Goal: Information Seeking & Learning: Learn about a topic

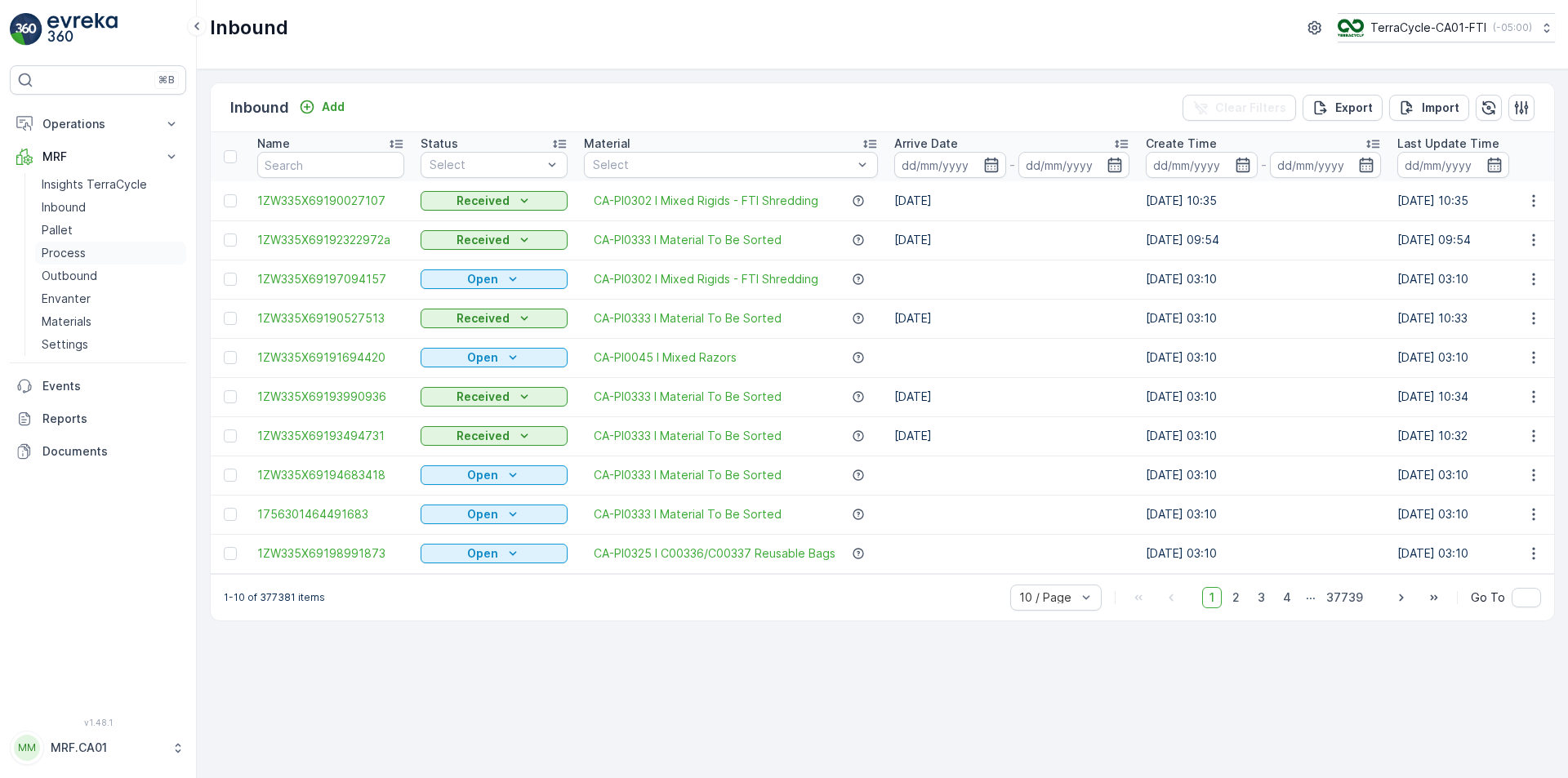
click at [72, 254] on p "Process" at bounding box center [64, 253] width 44 height 16
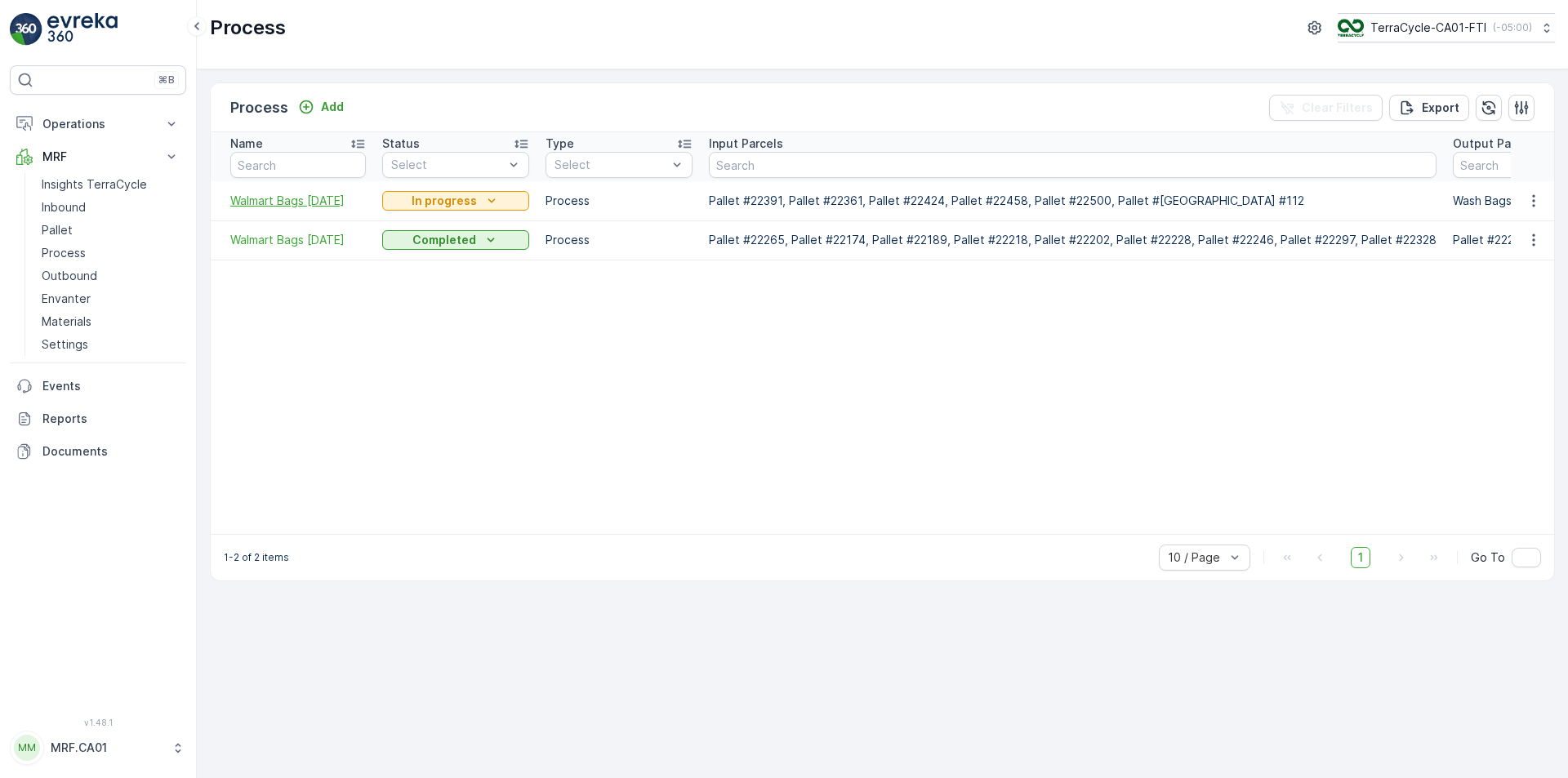
click at [247, 199] on span "Walmart Bags 03.07.2024" at bounding box center [298, 200] width 135 height 16
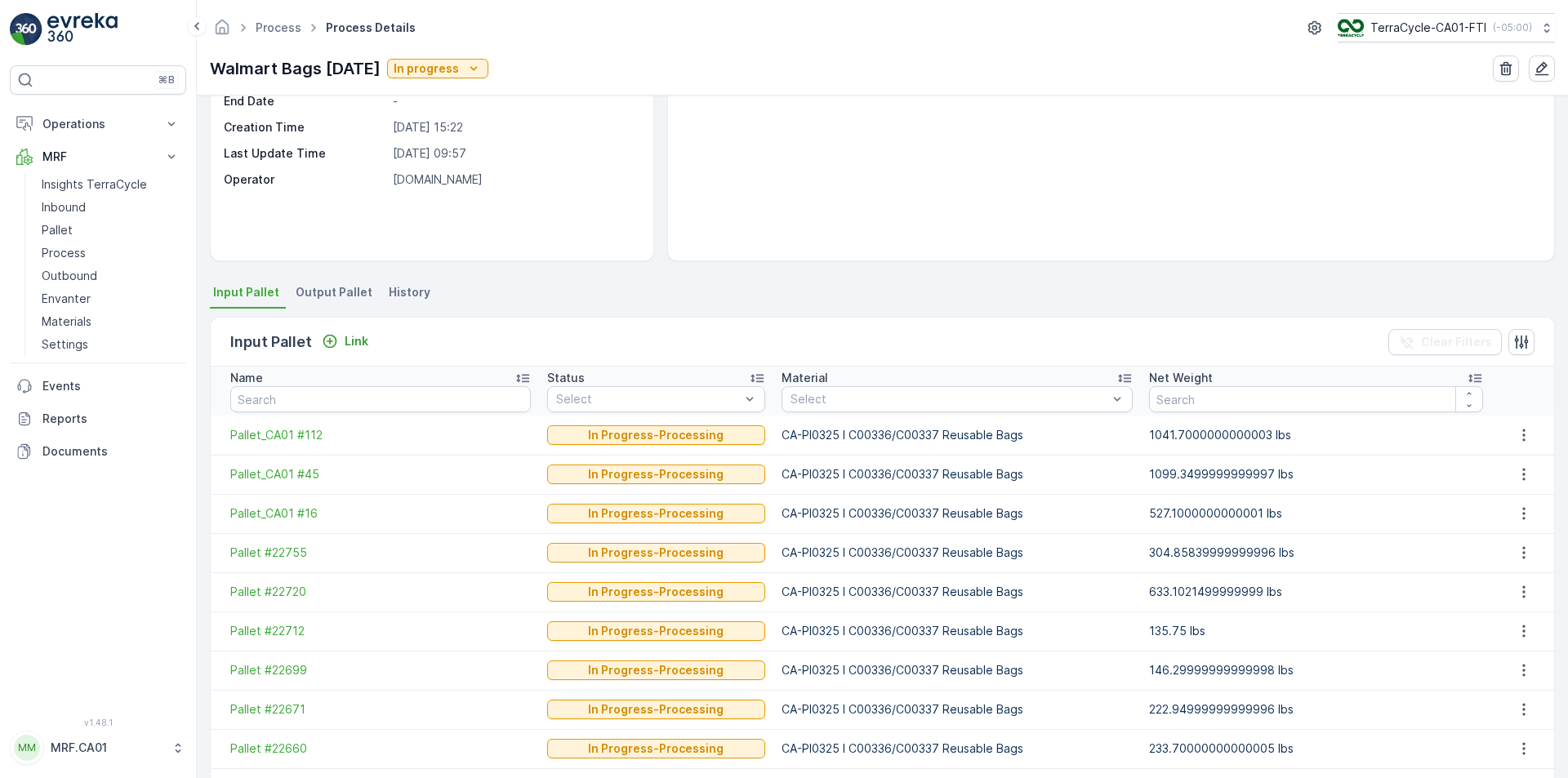
scroll to position [273, 0]
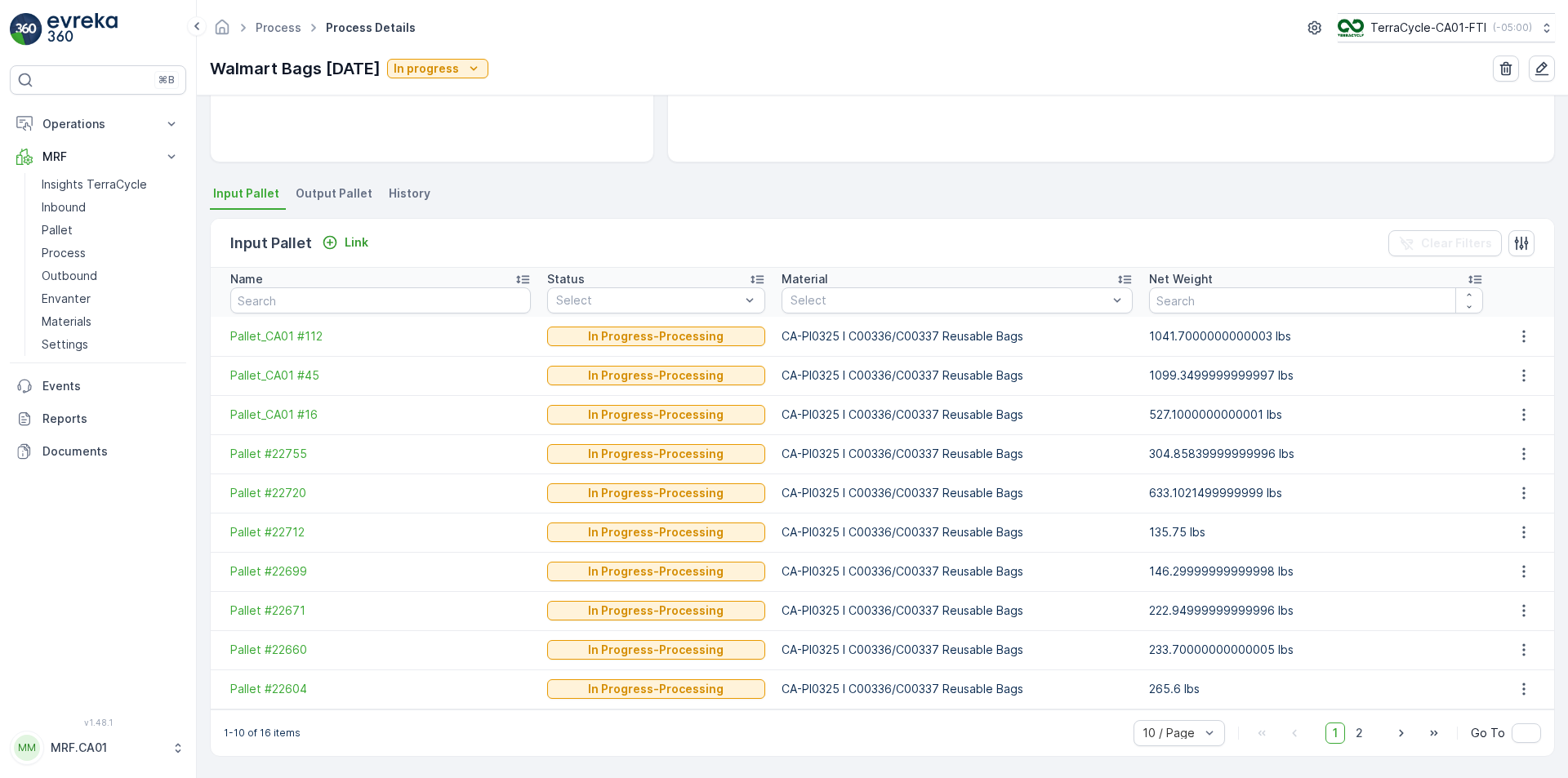
click at [333, 191] on span "Output Pallet" at bounding box center [334, 193] width 77 height 16
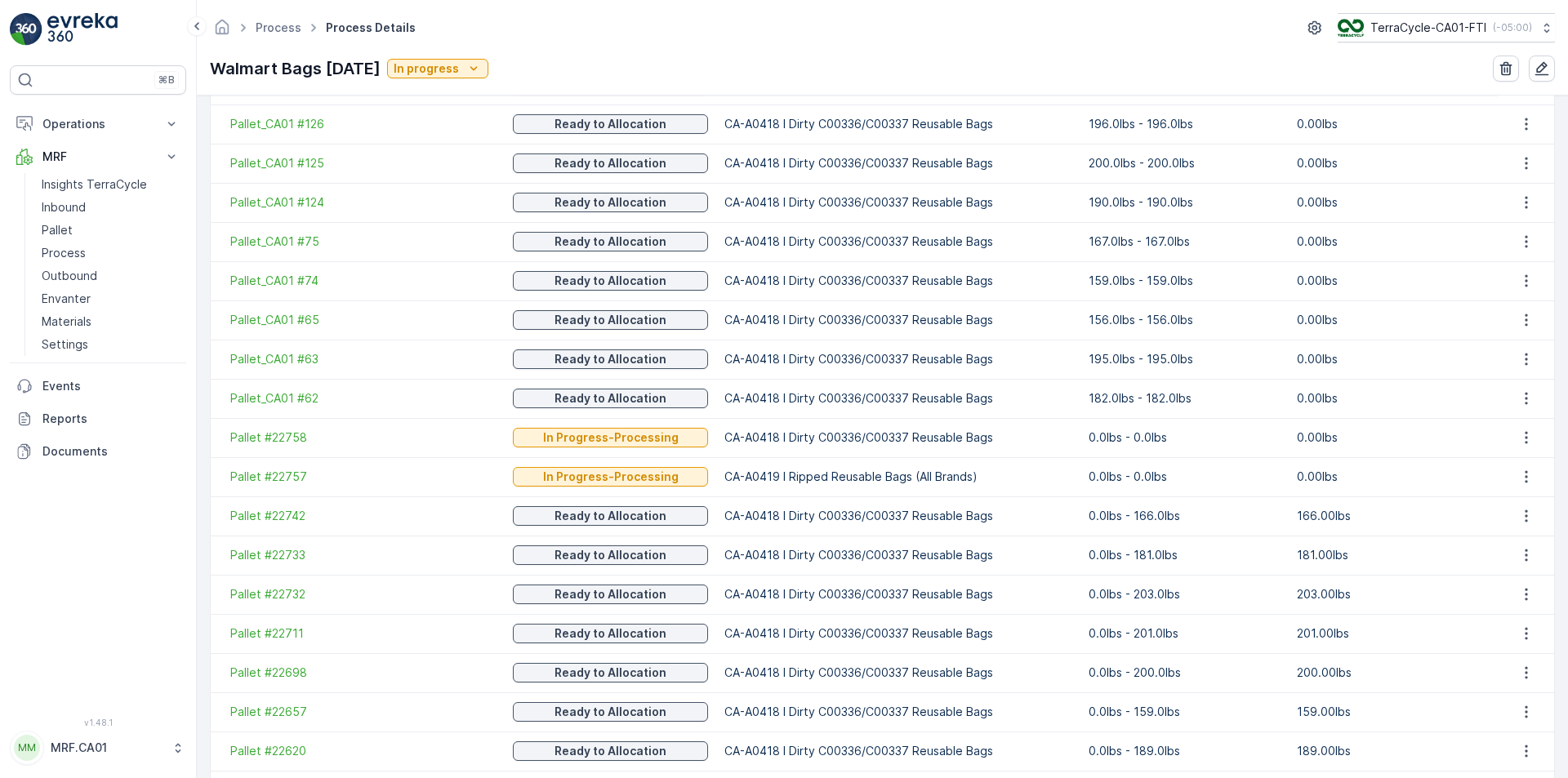
scroll to position [409, 0]
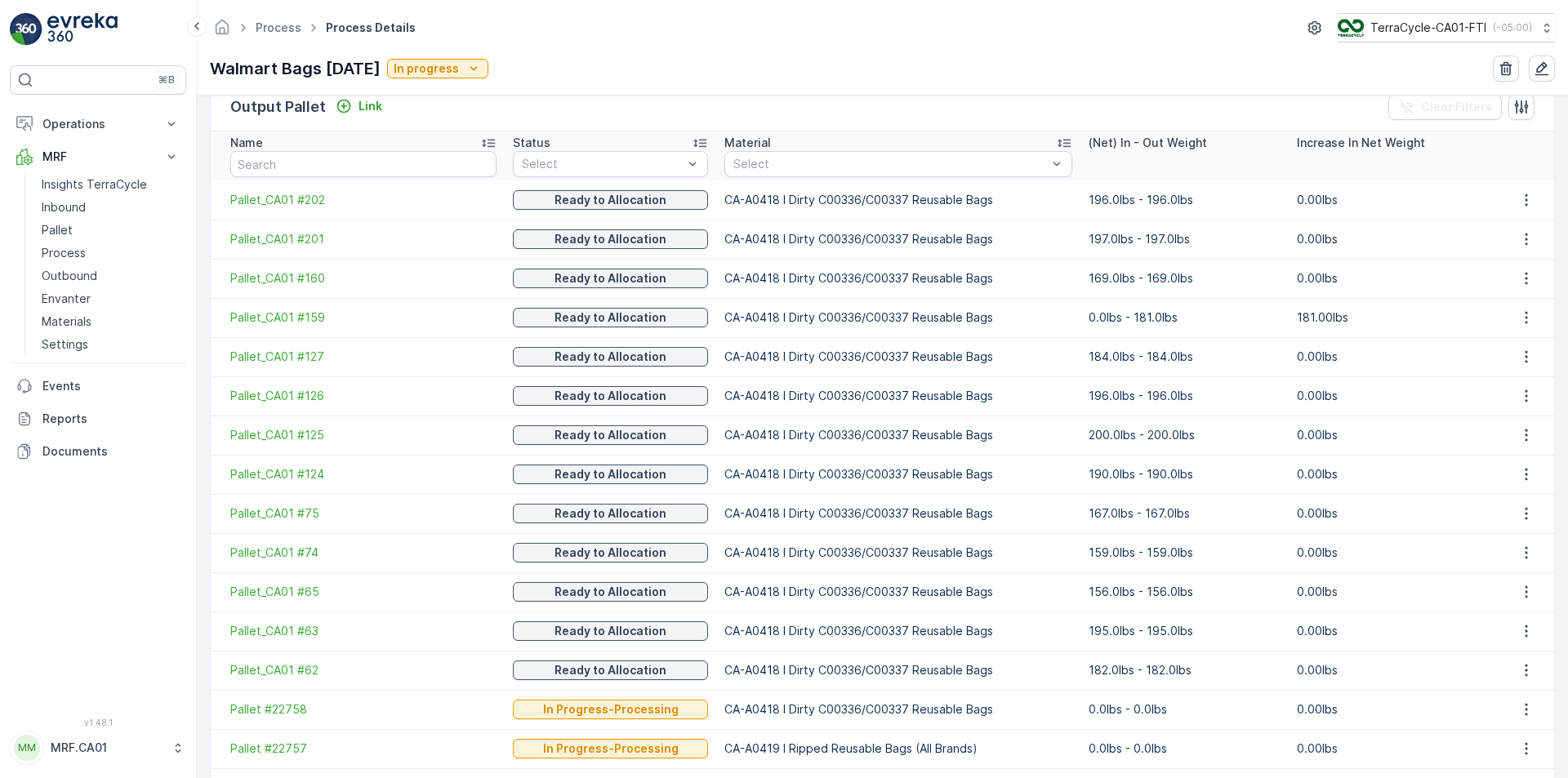
click at [923, 544] on td "CA-A0418 I Dirty C00336/C00337 Reusable Bags" at bounding box center [898, 553] width 364 height 39
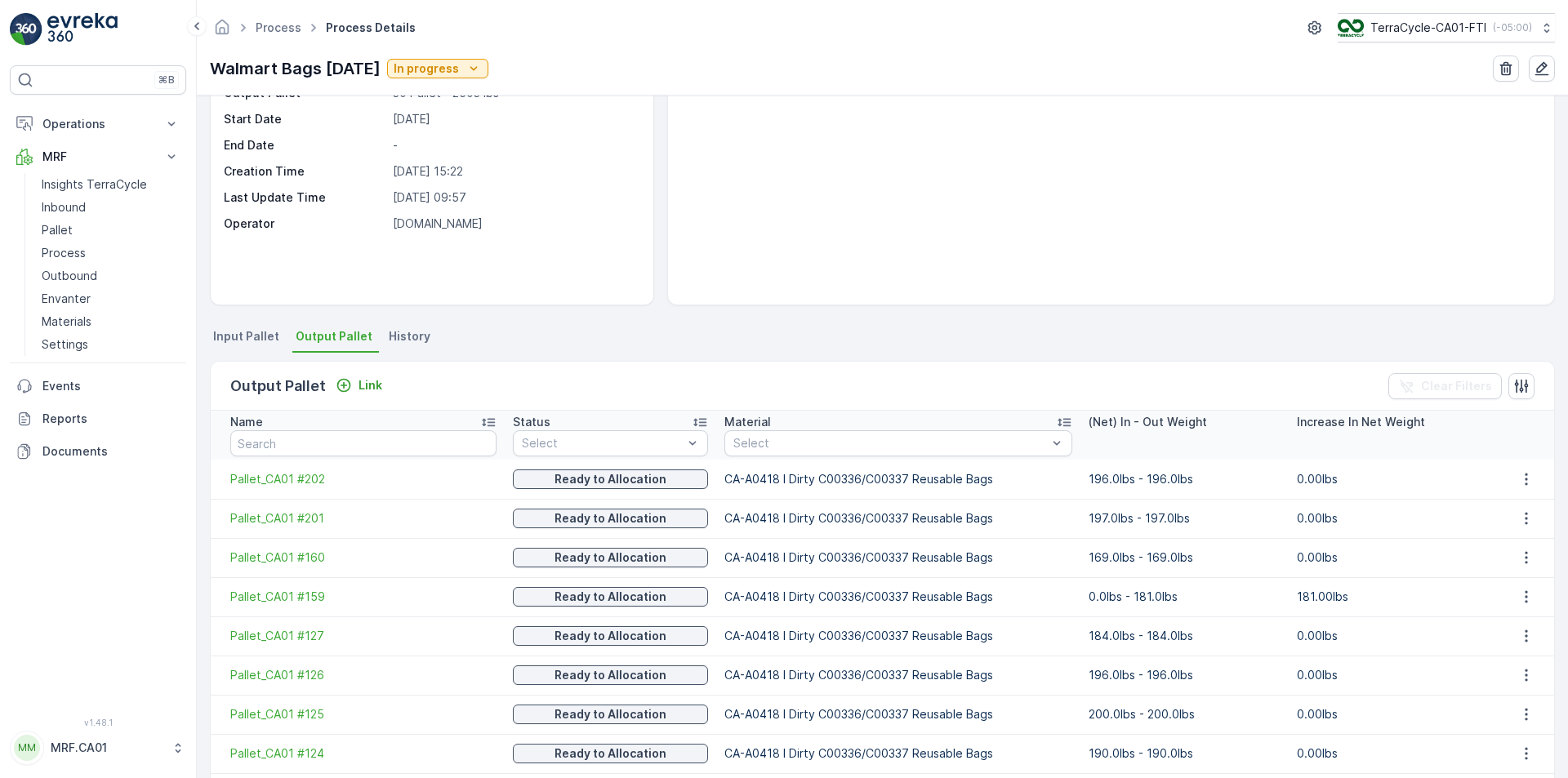
scroll to position [0, 0]
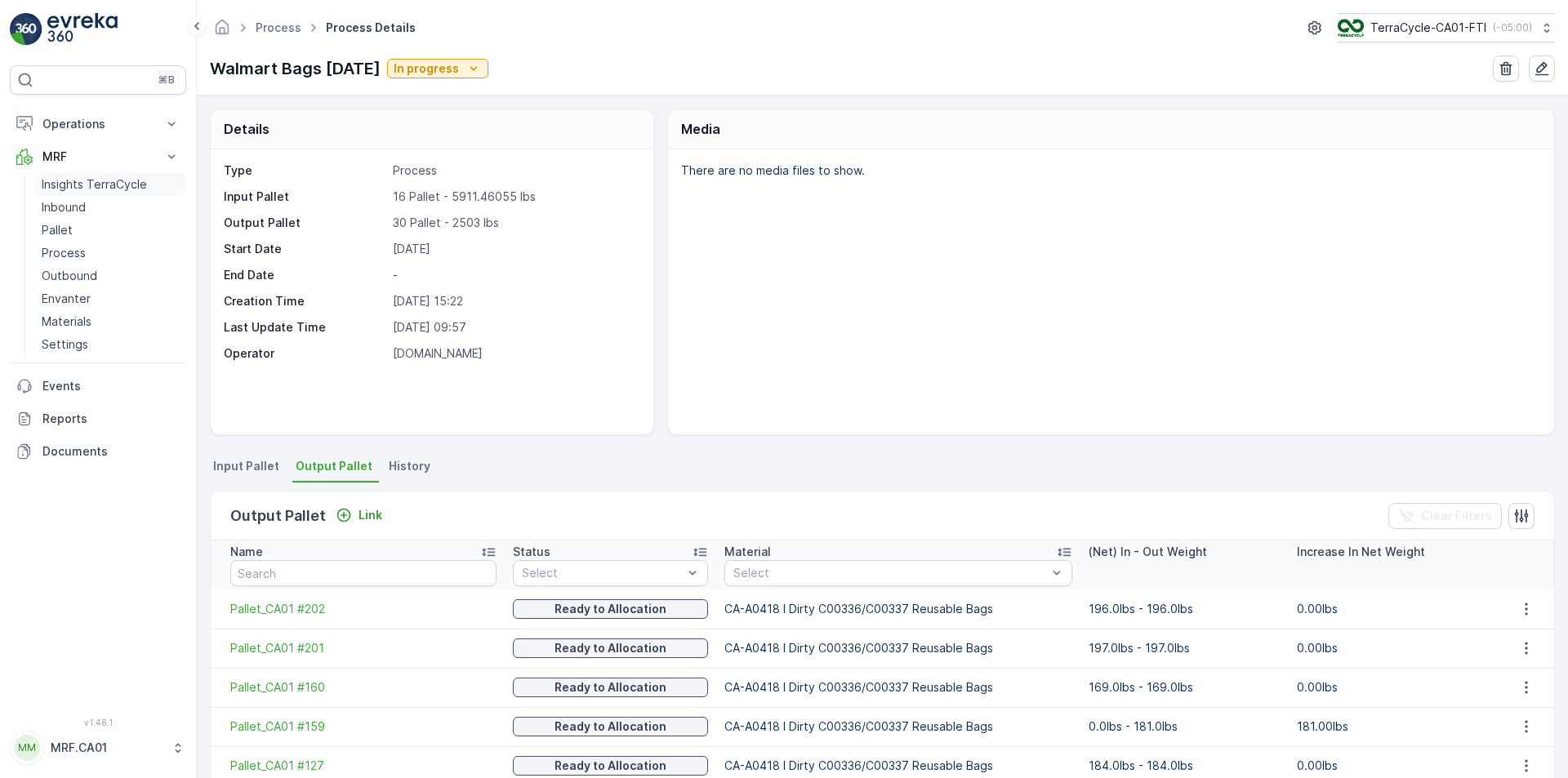
click at [51, 190] on p "Insights TerraCycle" at bounding box center [94, 185] width 105 height 16
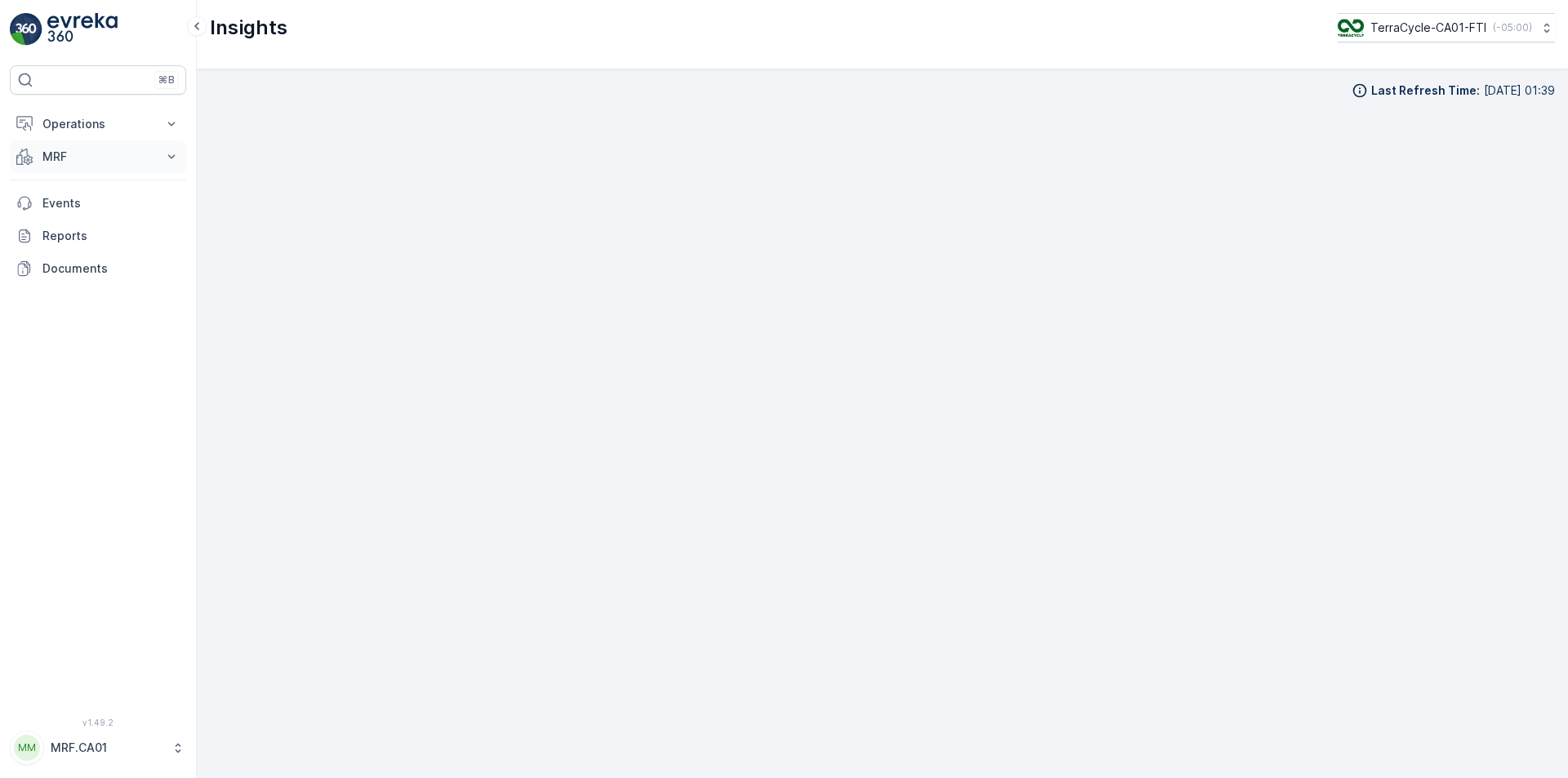
click at [70, 165] on button "MRF" at bounding box center [98, 156] width 177 height 33
click at [53, 202] on p "Inbound" at bounding box center [64, 208] width 44 height 16
